Goal: Information Seeking & Learning: Understand process/instructions

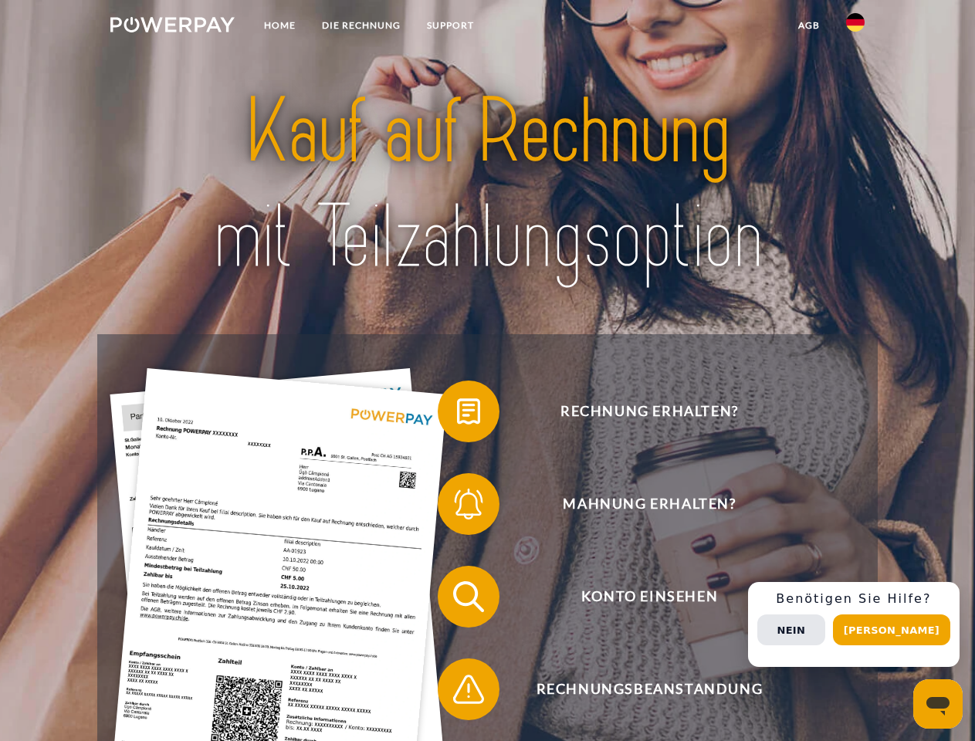
click at [172, 27] on img at bounding box center [172, 24] width 124 height 15
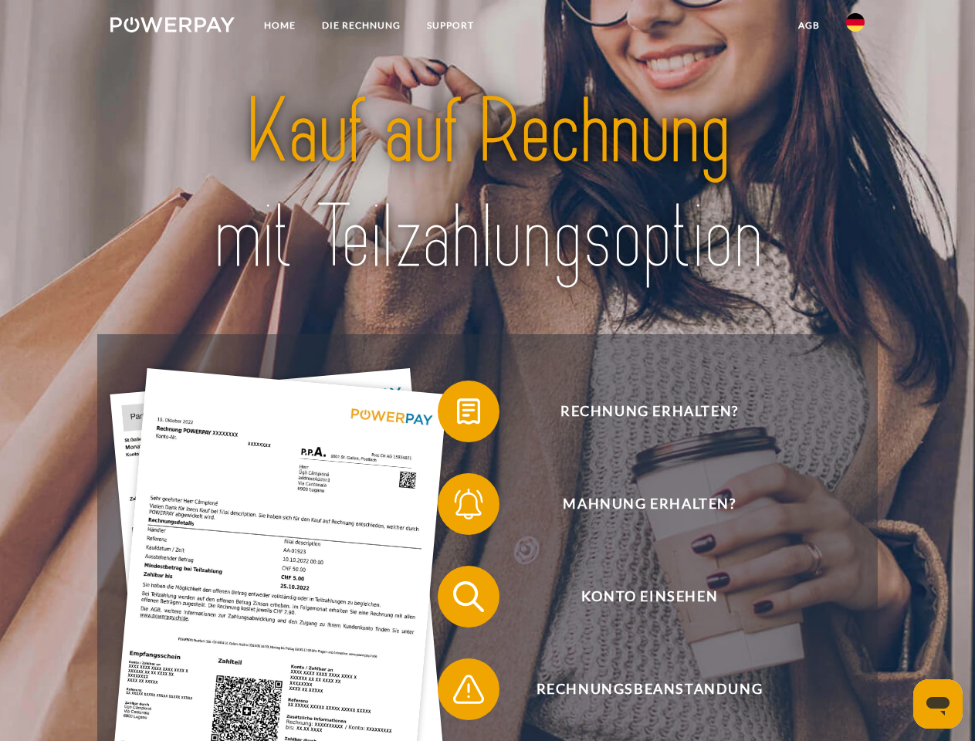
click at [856, 27] on img at bounding box center [856, 22] width 19 height 19
click at [809, 25] on link "agb" at bounding box center [809, 26] width 48 height 28
click at [457, 415] on span at bounding box center [445, 411] width 77 height 77
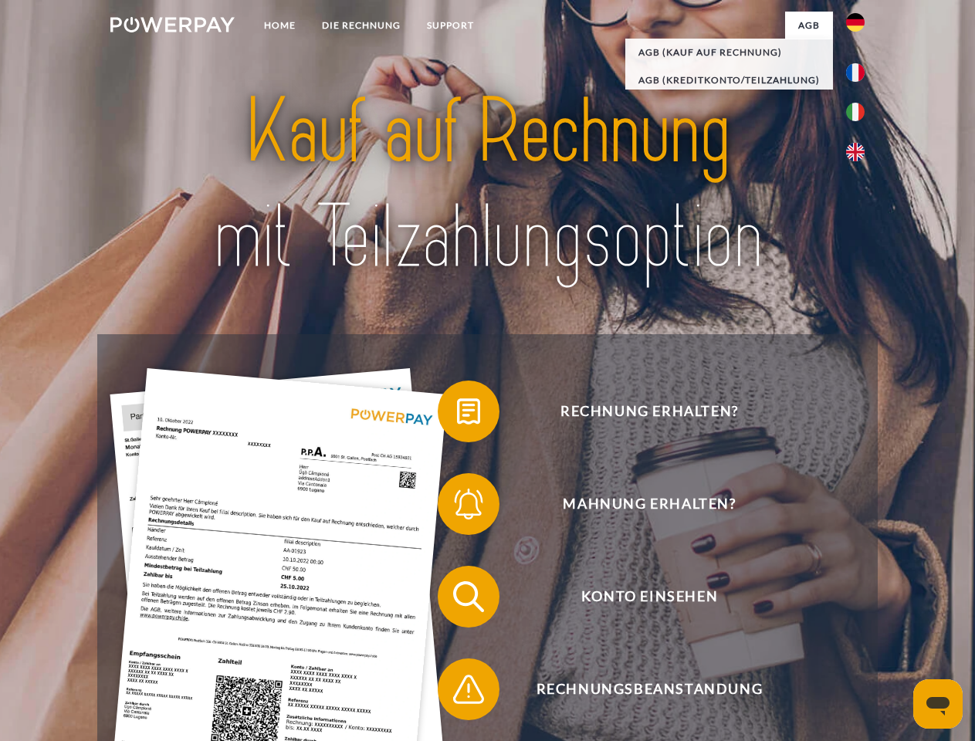
click at [457, 507] on span at bounding box center [445, 504] width 77 height 77
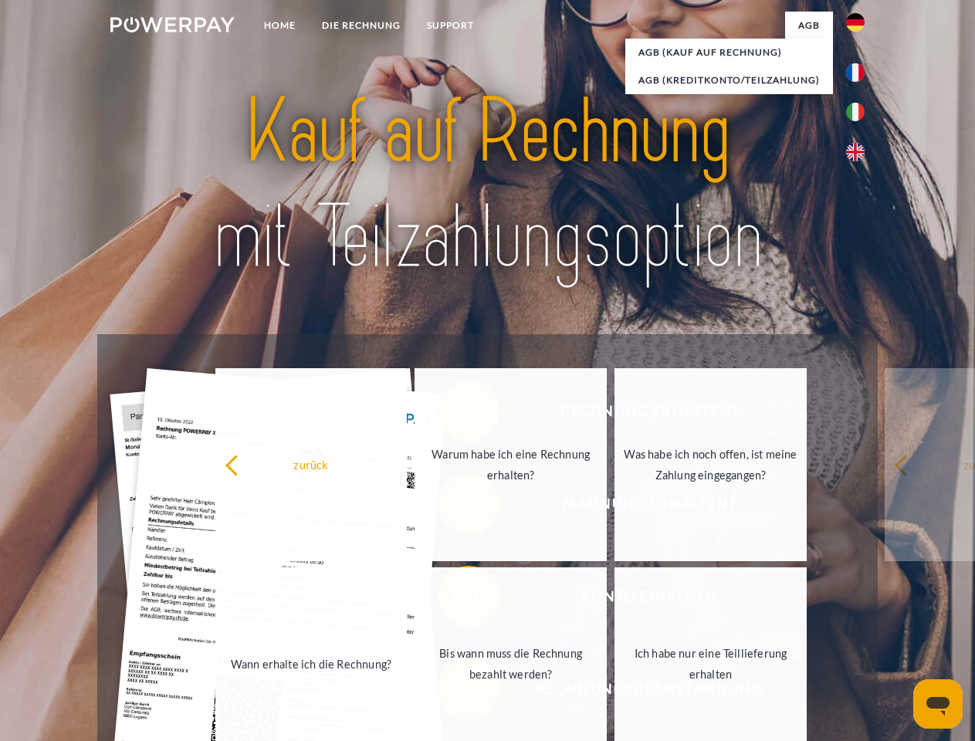
click at [457, 600] on link "Bis wann muss die Rechnung bezahlt werden?" at bounding box center [511, 664] width 192 height 193
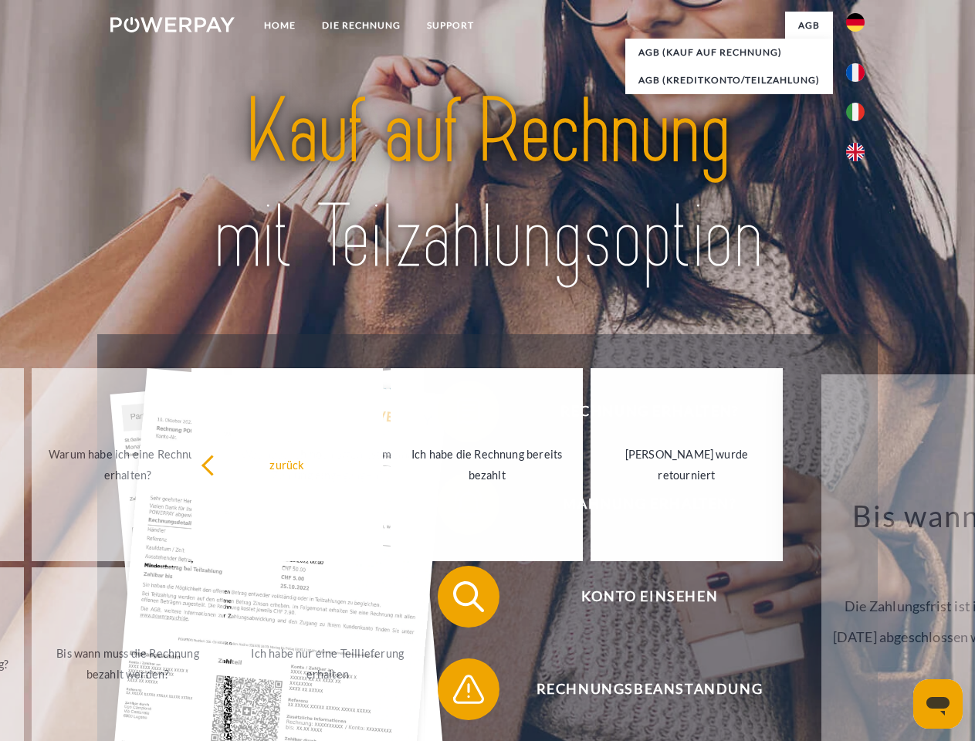
click at [457, 693] on span at bounding box center [445, 689] width 77 height 77
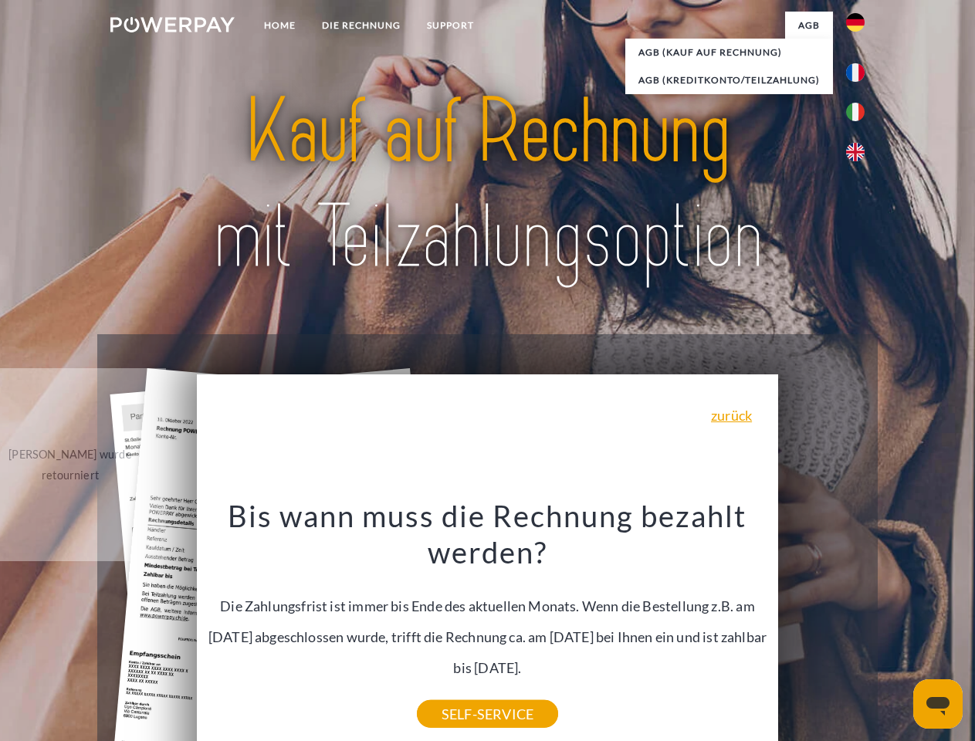
click at [860, 625] on div "Rechnung erhalten? Mahnung erhalten? Konto einsehen" at bounding box center [487, 643] width 780 height 618
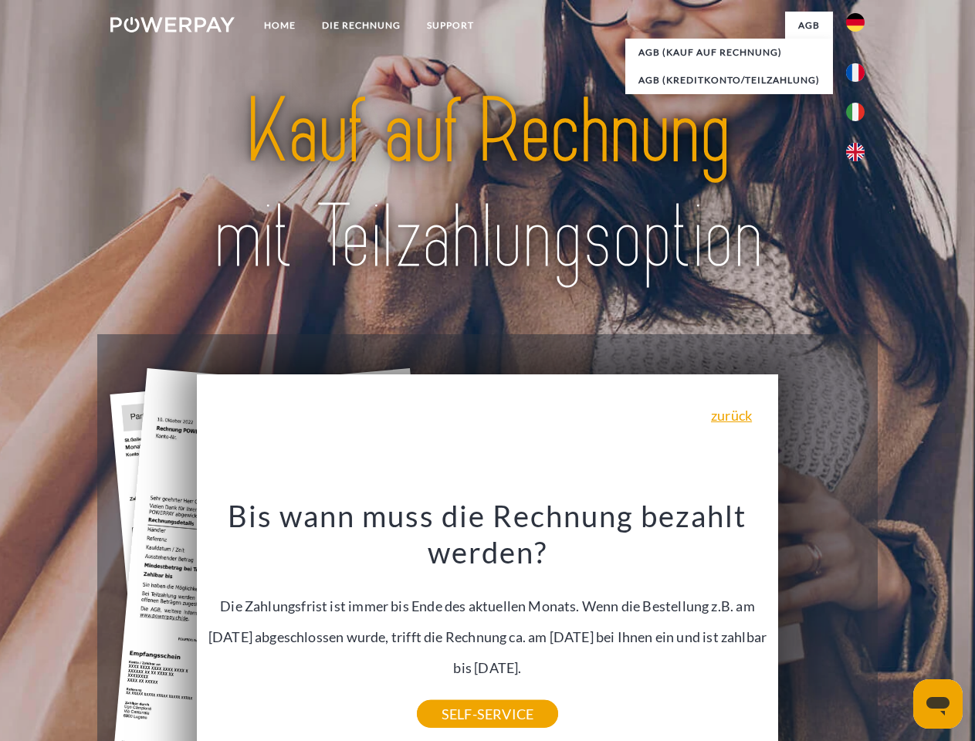
click at [822, 628] on span "Konto einsehen" at bounding box center [649, 597] width 378 height 62
click at [897, 630] on header "Home DIE RECHNUNG SUPPORT" at bounding box center [487, 533] width 975 height 1067
